Goal: Information Seeking & Learning: Learn about a topic

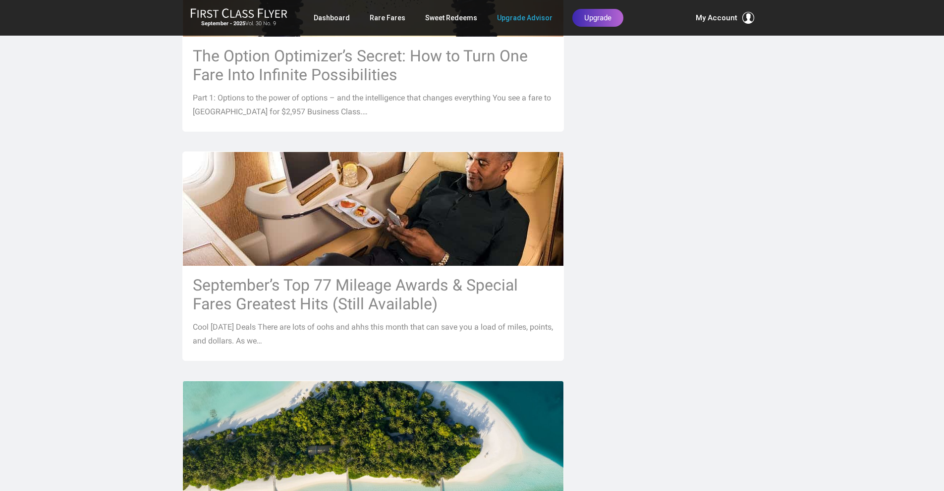
scroll to position [803, 0]
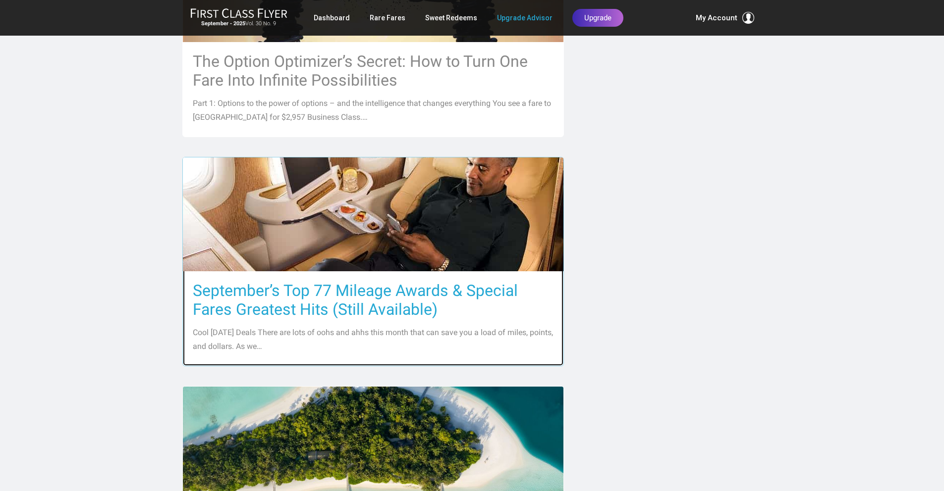
click at [371, 291] on h3 "September’s Top 77 Mileage Awards & Special Fares Greatest Hits (Still Availabl…" at bounding box center [373, 300] width 361 height 38
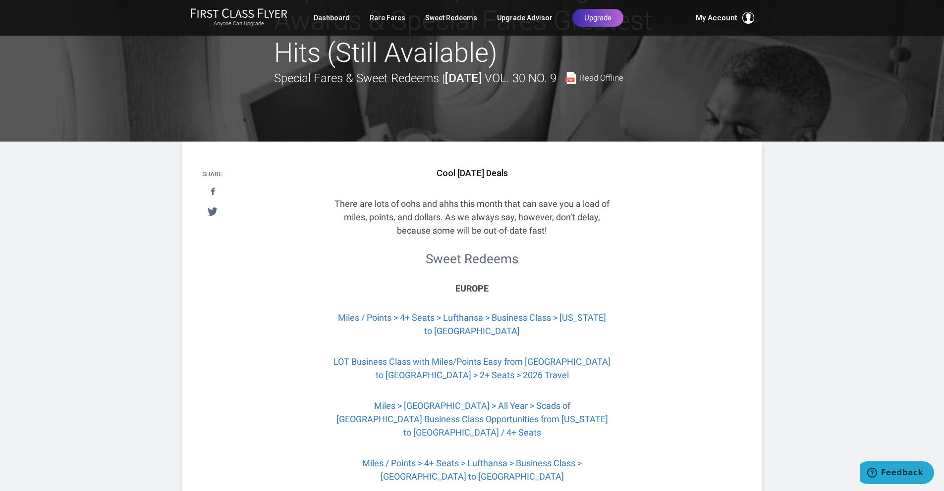
scroll to position [66, 0]
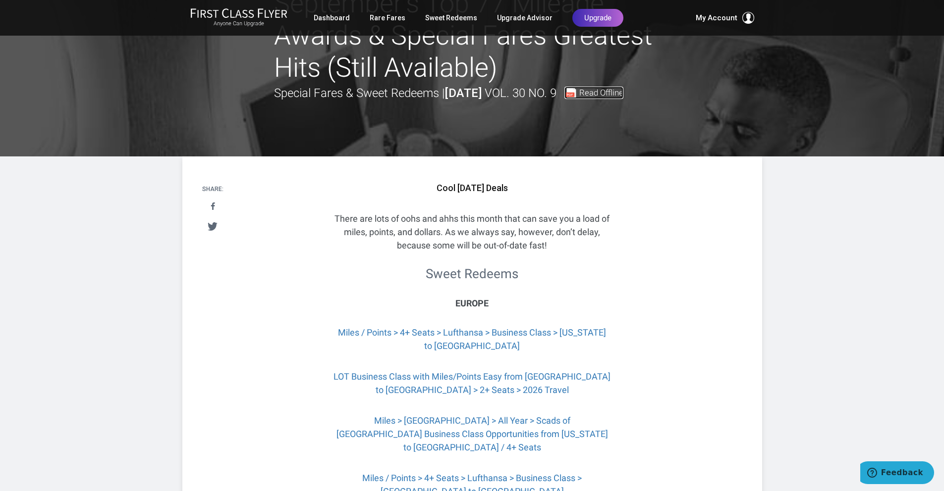
click at [579, 97] on span "Read Offline" at bounding box center [601, 93] width 44 height 8
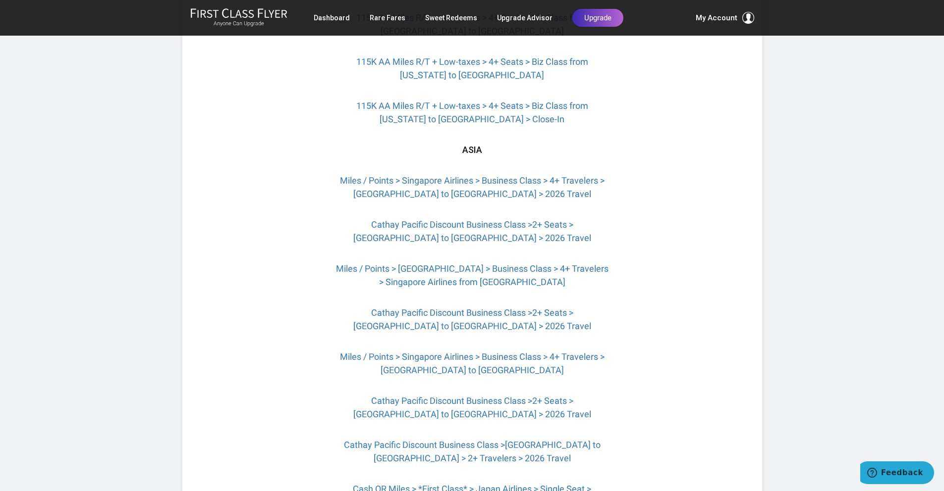
scroll to position [1321, 0]
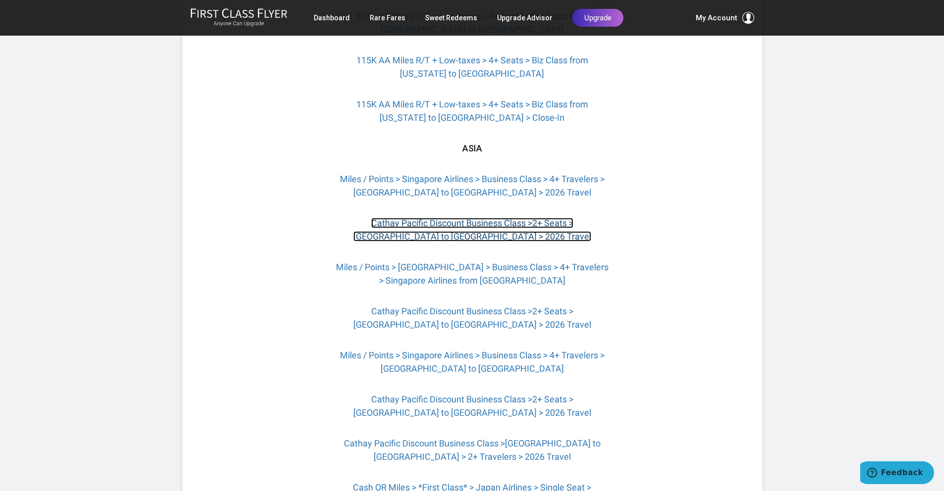
click at [469, 230] on link "Cathay Pacific Discount Business Class >2+ Seats > [GEOGRAPHIC_DATA] to [GEOGRA…" at bounding box center [472, 230] width 238 height 24
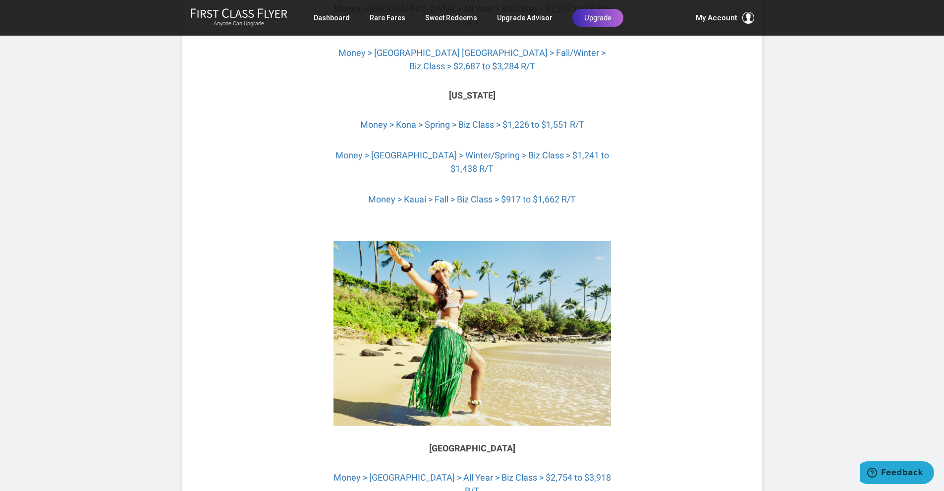
scroll to position [3467, 0]
